Goal: Information Seeking & Learning: Learn about a topic

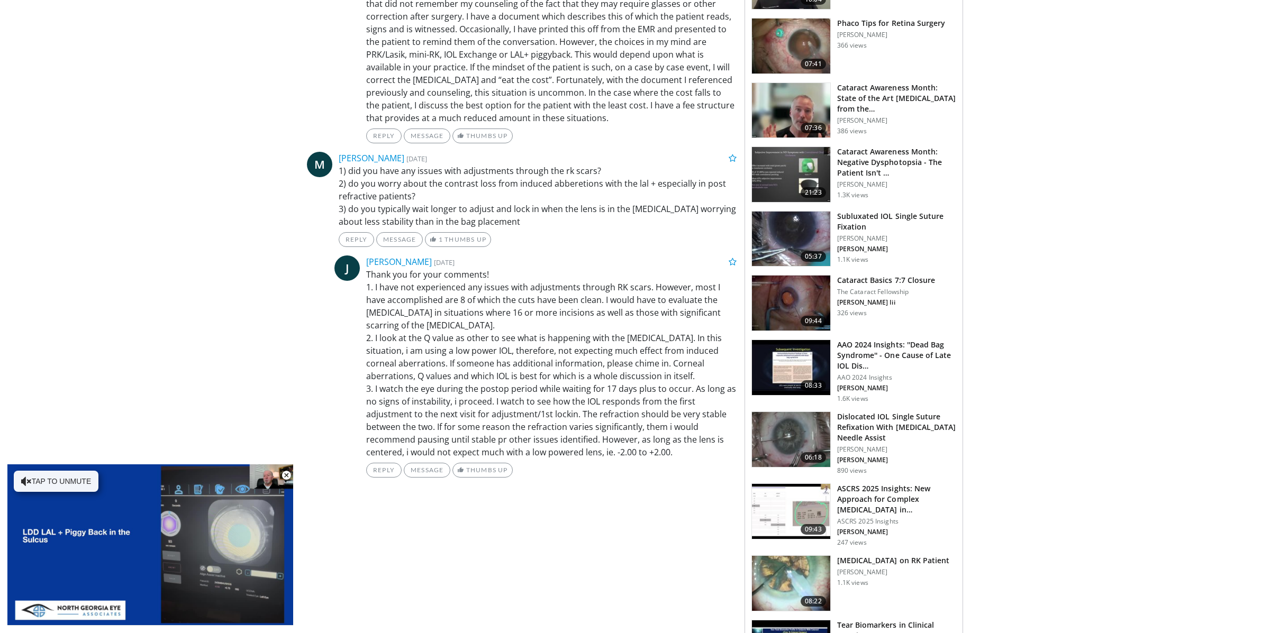
scroll to position [666, 0]
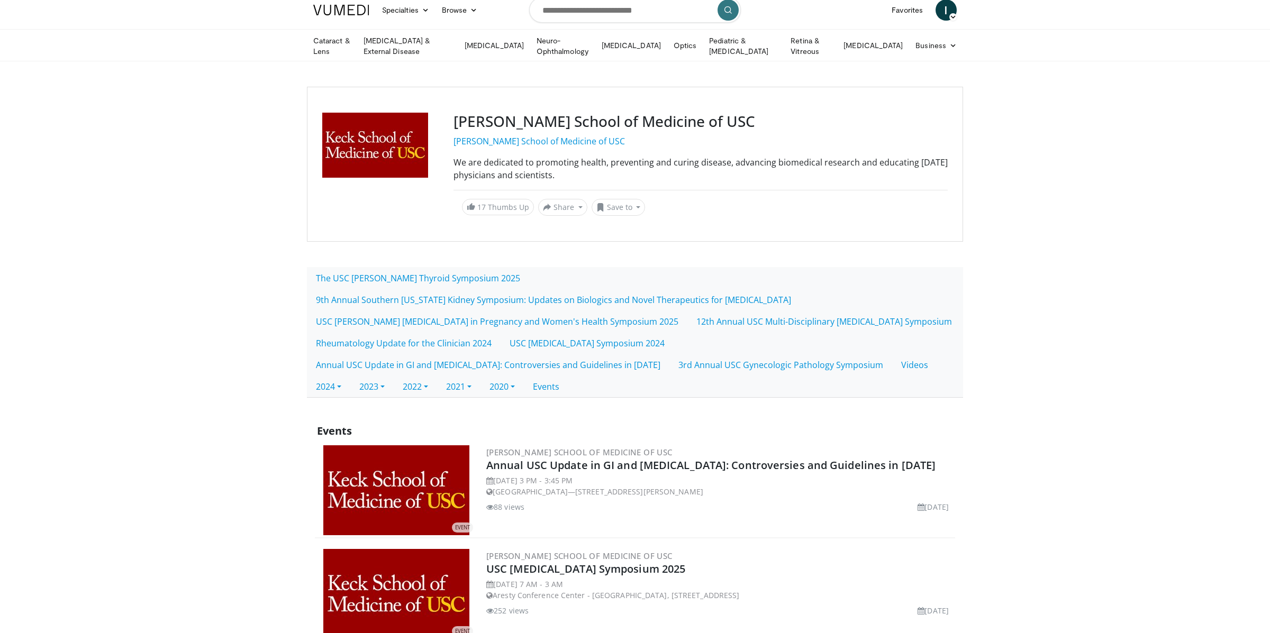
scroll to position [37, 0]
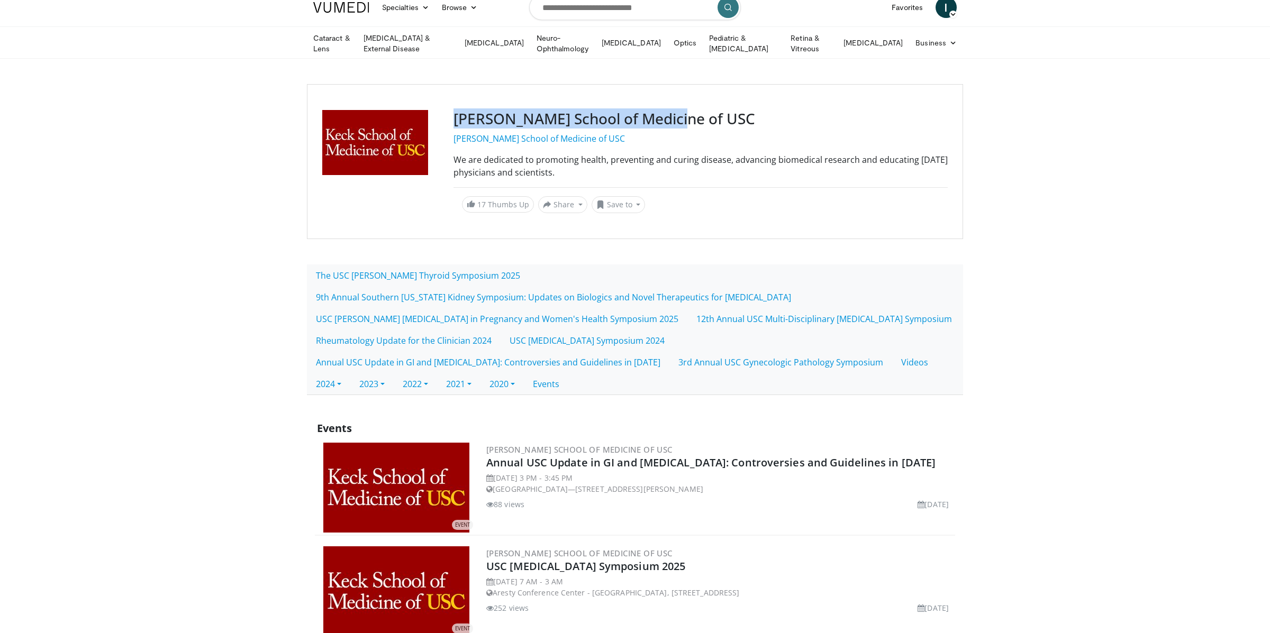
drag, startPoint x: 448, startPoint y: 112, endPoint x: 686, endPoint y: 111, distance: 237.5
click at [686, 111] on div "Keck School of Medicine of USC Keck School of Medicine of USC We are dedicated …" at bounding box center [635, 161] width 656 height 155
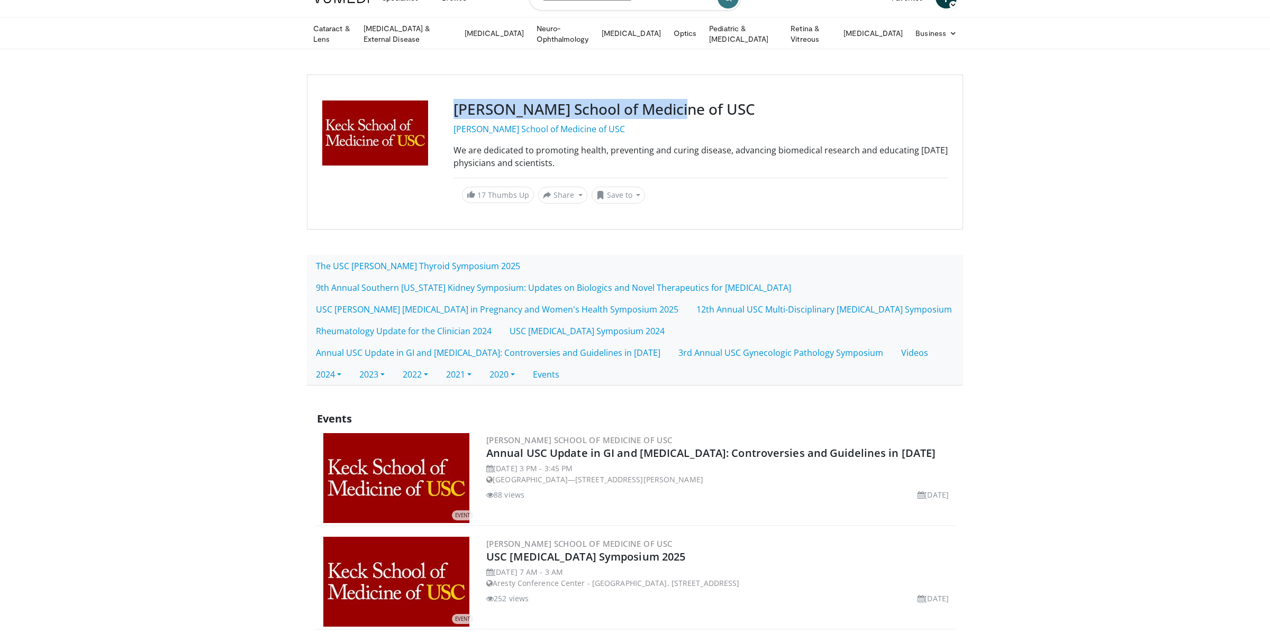
copy div "Keck School of Medicine of USC"
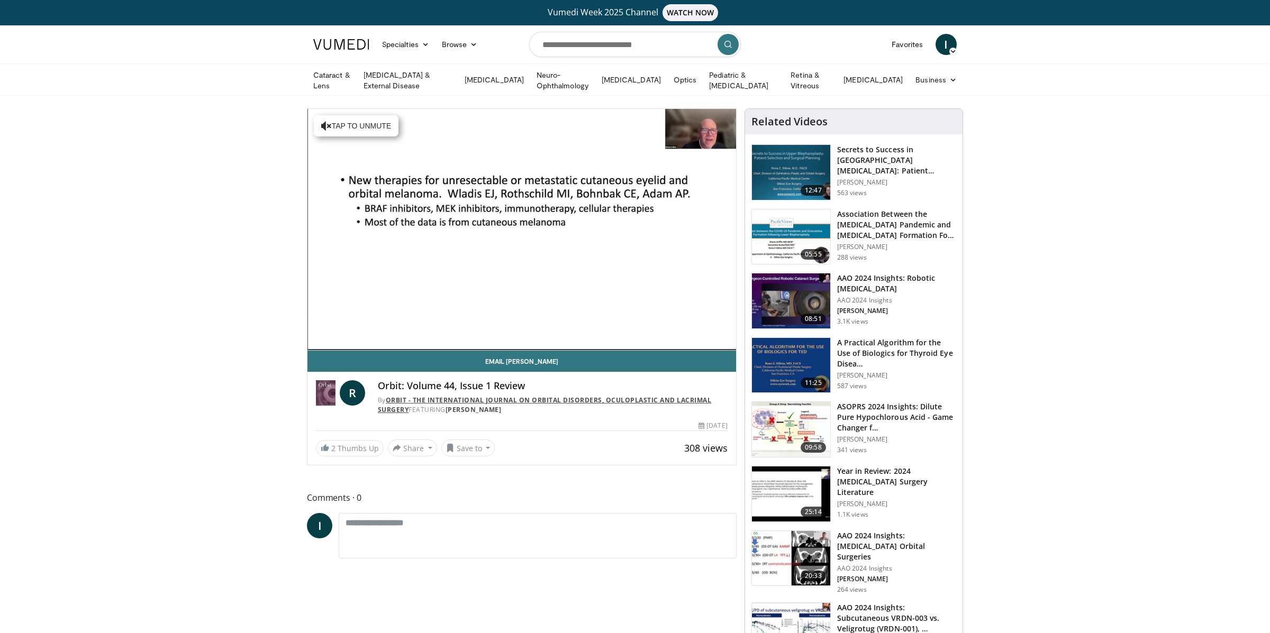
click at [411, 397] on link "Orbit - The International Journal on Orbital Disorders, Oculoplastic and Lacrim…" at bounding box center [545, 405] width 334 height 19
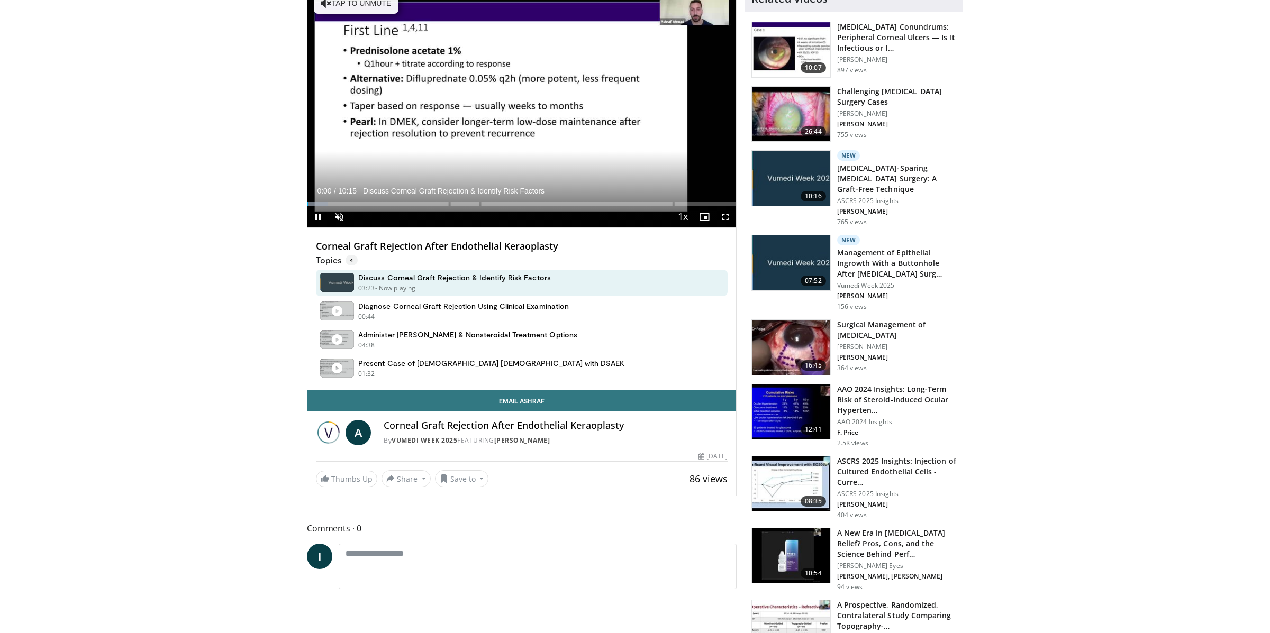
scroll to position [133, 0]
